Goal: Transaction & Acquisition: Purchase product/service

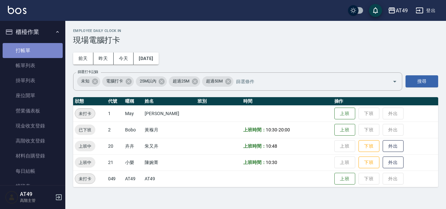
click at [37, 51] on link "打帳單" at bounding box center [33, 50] width 60 height 15
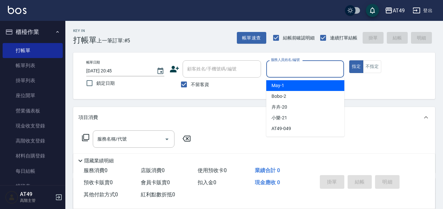
click at [305, 63] on input "服務人員姓名/編號" at bounding box center [305, 68] width 72 height 11
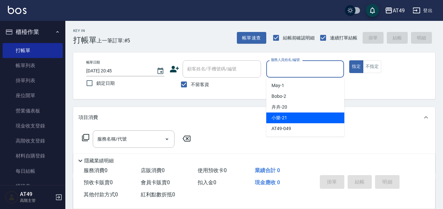
click at [280, 116] on span "小樂 -21" at bounding box center [279, 118] width 16 height 7
type input "小樂-21"
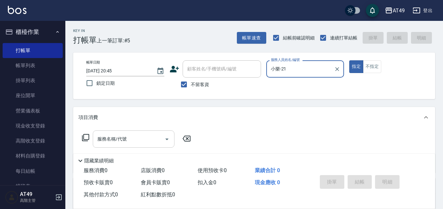
click at [167, 142] on icon "Open" at bounding box center [167, 140] width 8 height 8
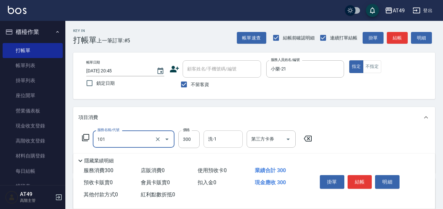
type input "一般洗髮(101)"
click at [225, 141] on input "洗-1" at bounding box center [222, 139] width 33 height 11
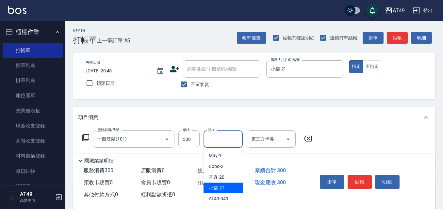
click at [222, 189] on span "小樂 -21" at bounding box center [217, 188] width 16 height 7
type input "小樂-21"
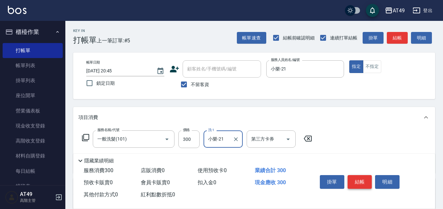
click at [360, 177] on button "結帳" at bounding box center [360, 182] width 25 height 14
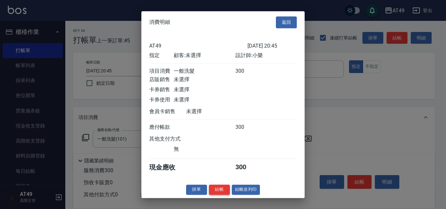
click at [222, 194] on button "結帳" at bounding box center [219, 190] width 21 height 10
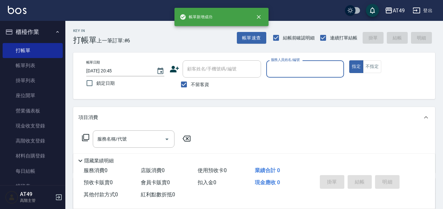
click at [302, 74] on input "服務人員姓名/編號" at bounding box center [305, 68] width 72 height 11
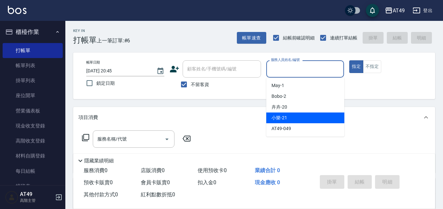
click at [288, 122] on div "小樂 -21" at bounding box center [305, 118] width 78 height 11
type input "小樂-21"
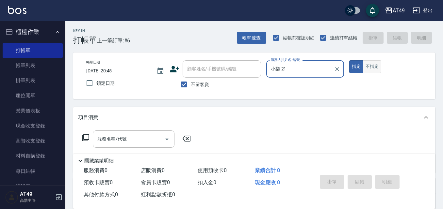
click at [370, 70] on button "不指定" at bounding box center [372, 66] width 18 height 13
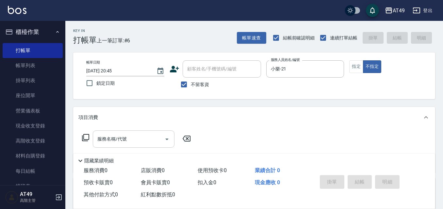
click at [156, 138] on input "服務名稱/代號" at bounding box center [129, 139] width 66 height 11
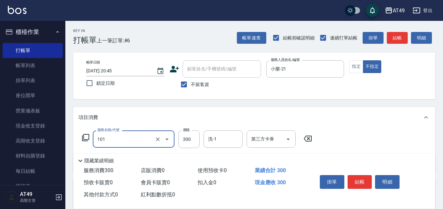
type input "一般洗髮(101)"
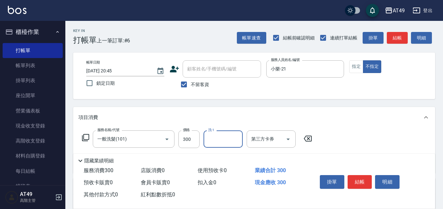
click at [225, 140] on input "洗-1" at bounding box center [222, 139] width 33 height 11
click at [224, 186] on div "小樂 -21" at bounding box center [223, 188] width 39 height 11
type input "小樂-21"
click at [363, 177] on button "結帳" at bounding box center [360, 182] width 25 height 14
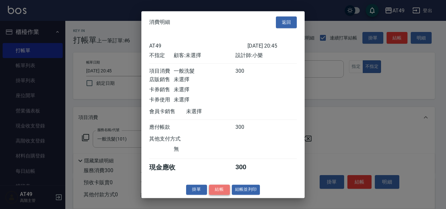
click at [221, 195] on button "結帳" at bounding box center [219, 190] width 21 height 10
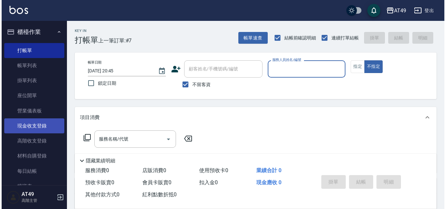
scroll to position [33, 0]
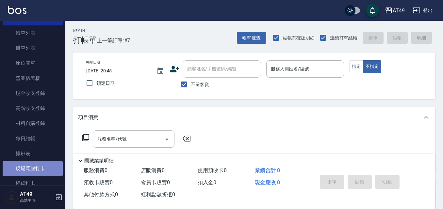
click at [38, 166] on link "現場電腦打卡" at bounding box center [33, 168] width 60 height 15
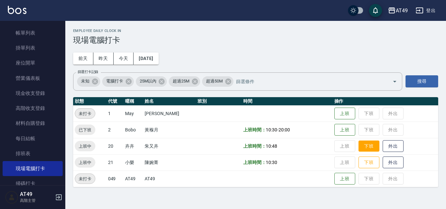
click at [367, 146] on button "下班" at bounding box center [369, 146] width 21 height 11
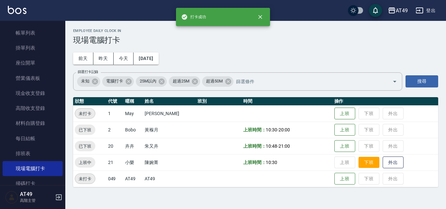
click at [364, 166] on button "下班" at bounding box center [369, 162] width 21 height 11
